Goal: Transaction & Acquisition: Purchase product/service

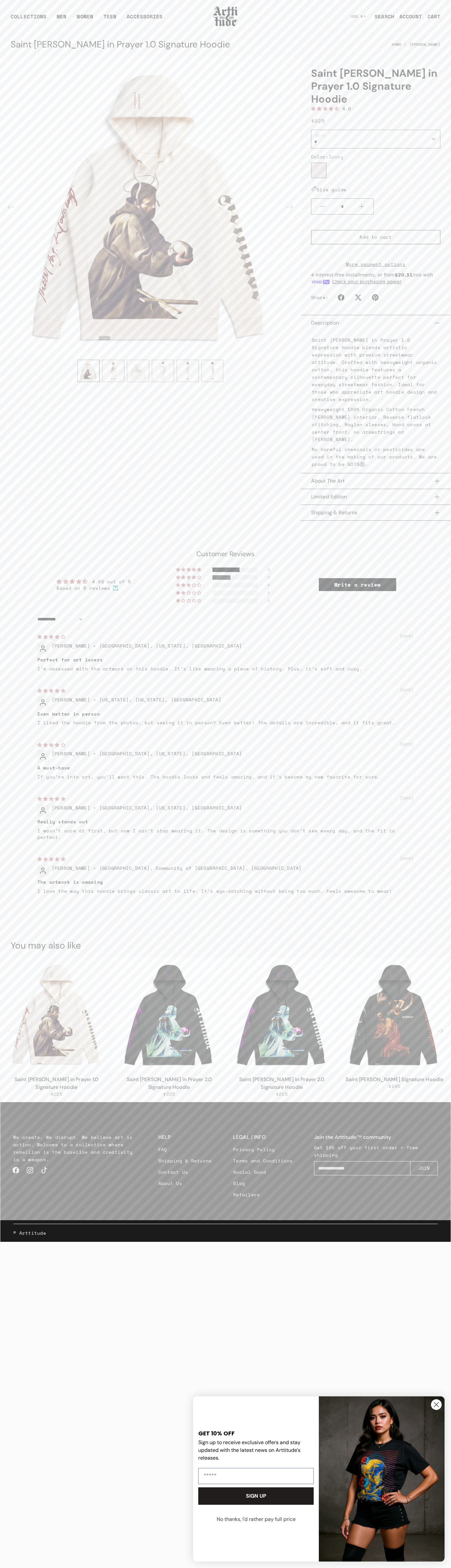
click at [185, 1166] on link "Contact Us" at bounding box center [185, 1172] width 54 height 11
click at [376, 234] on span "Add to cart" at bounding box center [376, 237] width 32 height 6
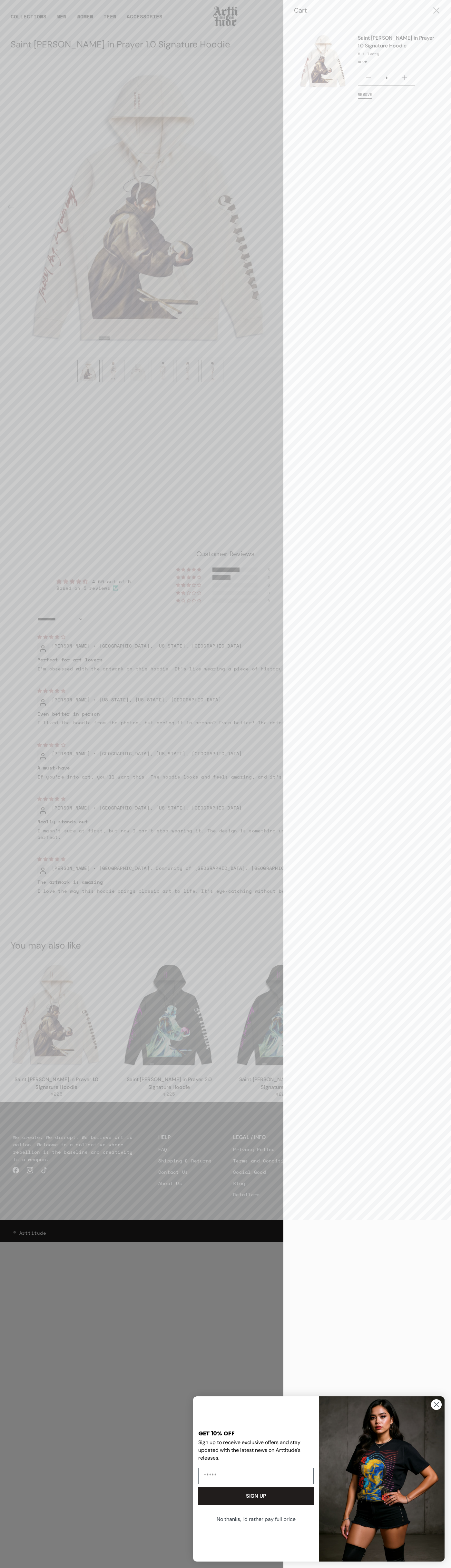
click at [226, 798] on div at bounding box center [225, 784] width 451 height 1568
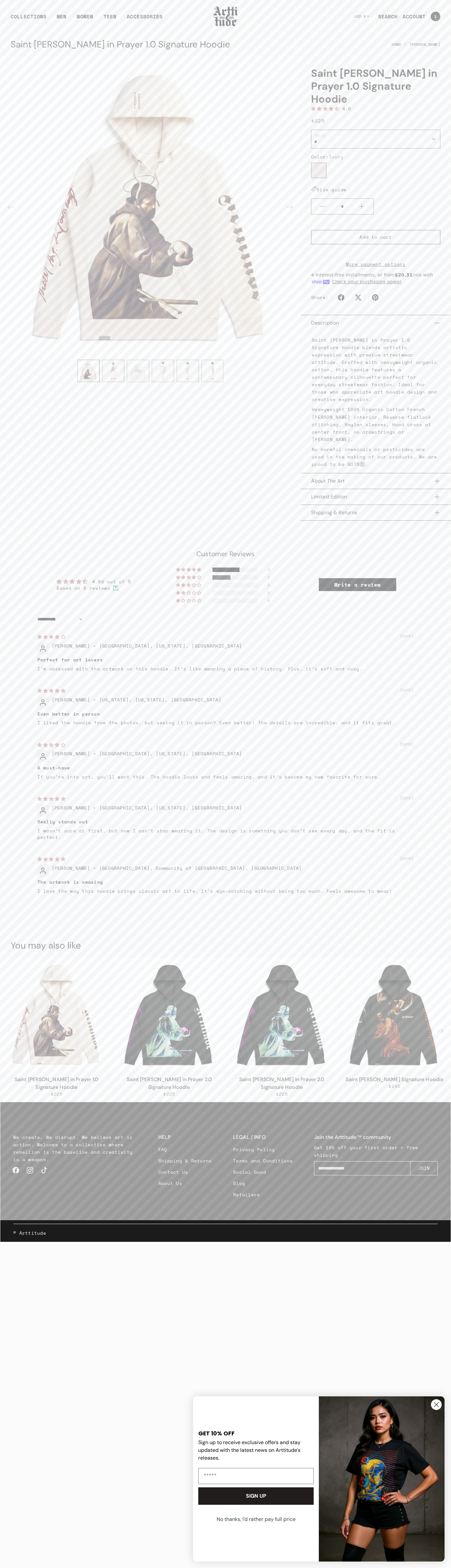
click at [226, 819] on b "Really stands out" at bounding box center [226, 822] width 377 height 6
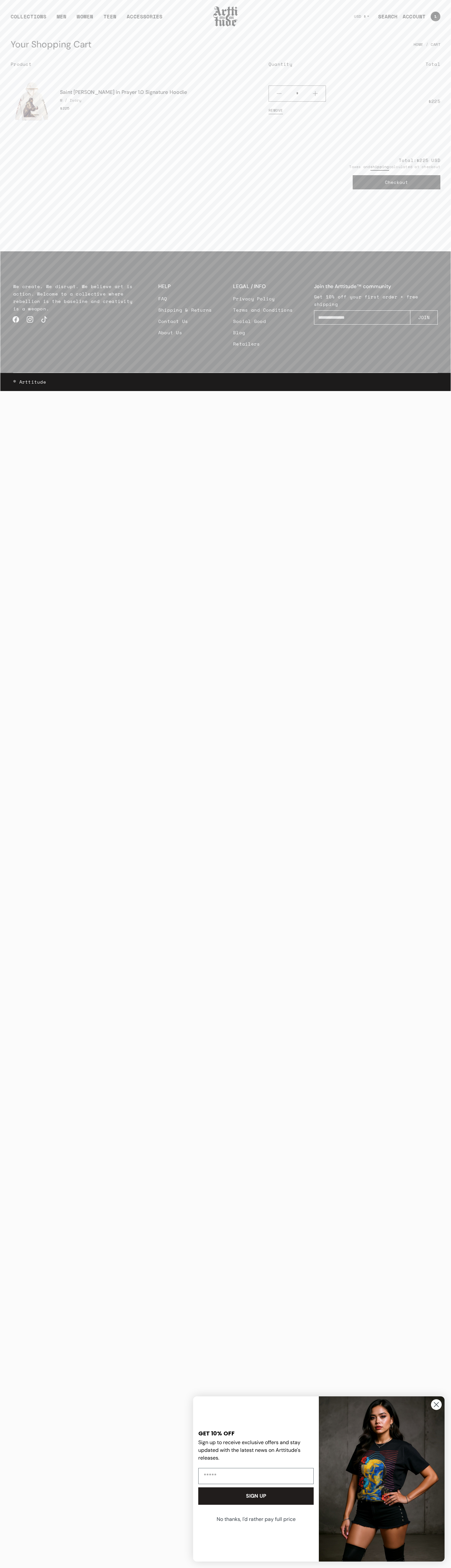
click at [276, 110] on link "Remove" at bounding box center [276, 111] width 15 height 13
